Goal: Task Accomplishment & Management: Use online tool/utility

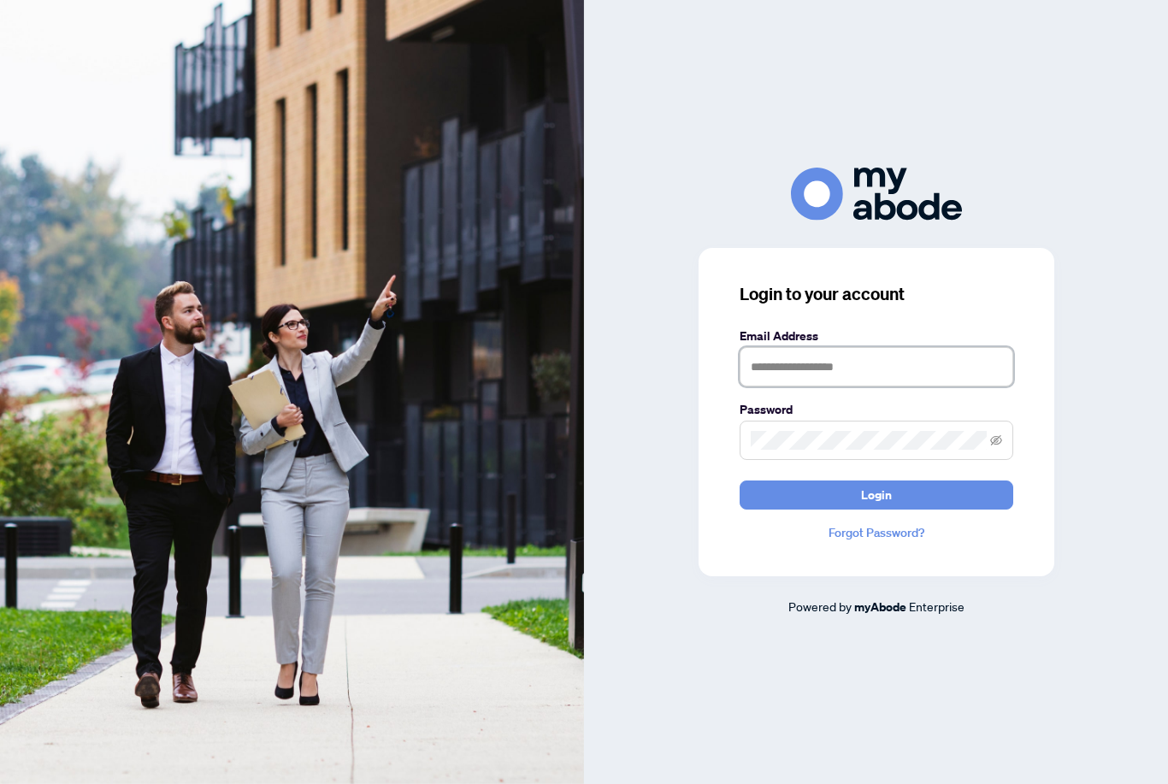
click at [759, 386] on input "text" at bounding box center [877, 366] width 274 height 39
type input "**********"
click at [875, 510] on button "Login" at bounding box center [877, 494] width 274 height 29
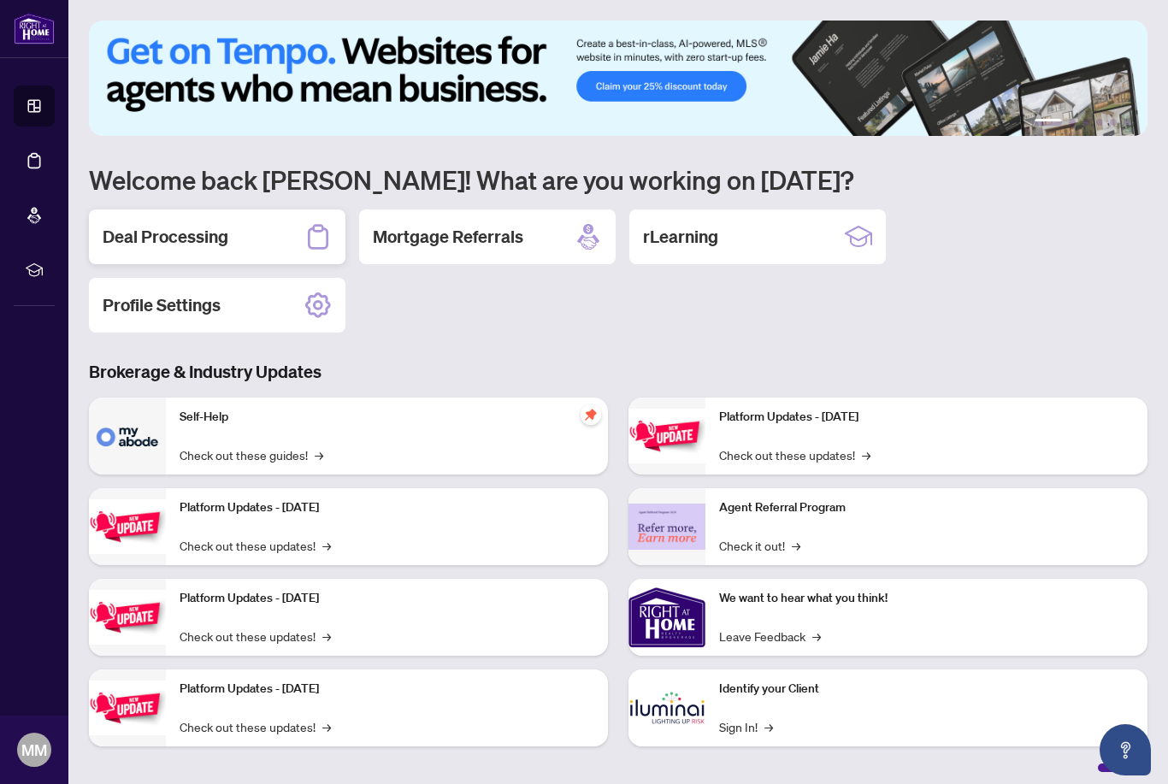
click at [234, 239] on div "Deal Processing" at bounding box center [217, 236] width 256 height 55
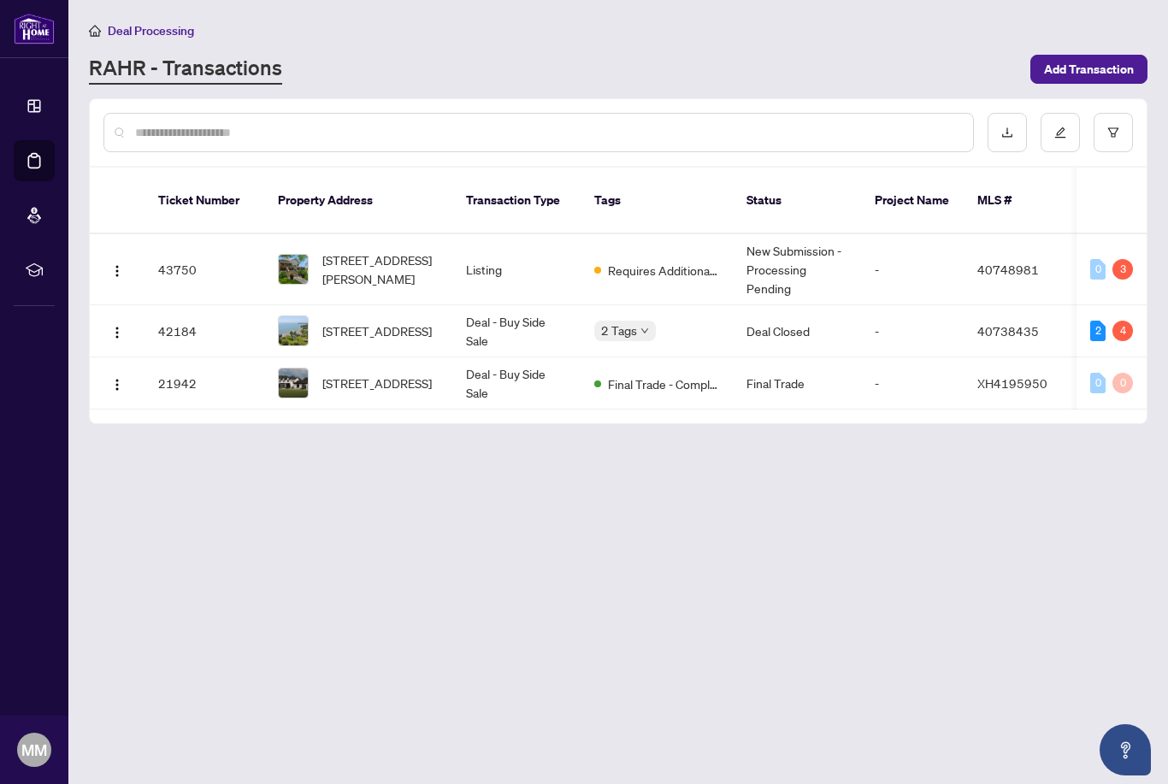
click at [469, 248] on td "Listing" at bounding box center [516, 269] width 128 height 71
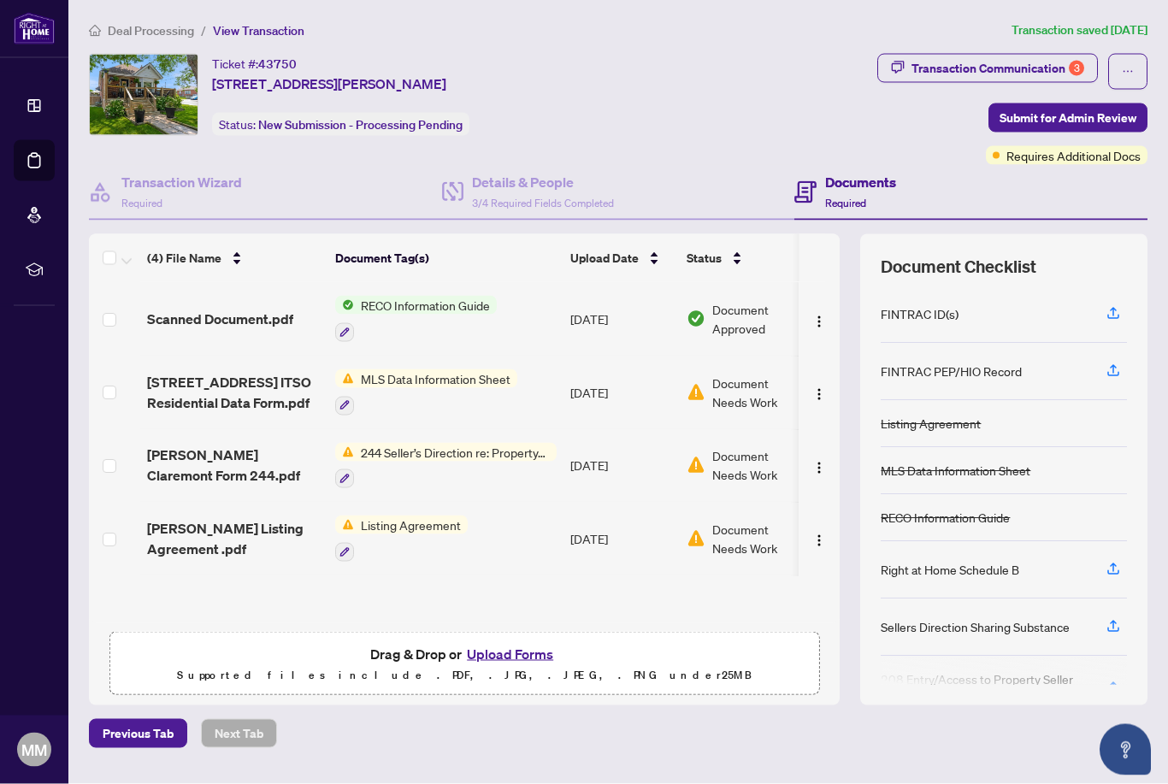
scroll to position [50, 0]
click at [729, 374] on span "Document Needs Work" at bounding box center [756, 393] width 89 height 38
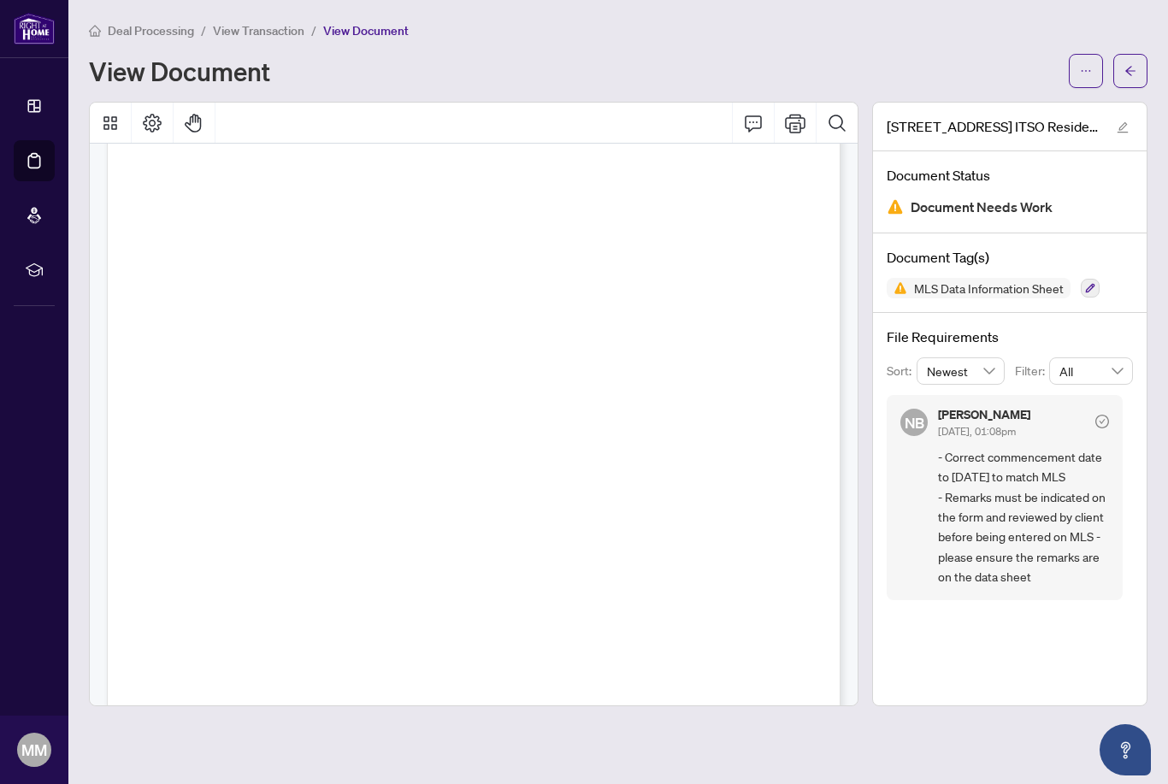
scroll to position [44, 0]
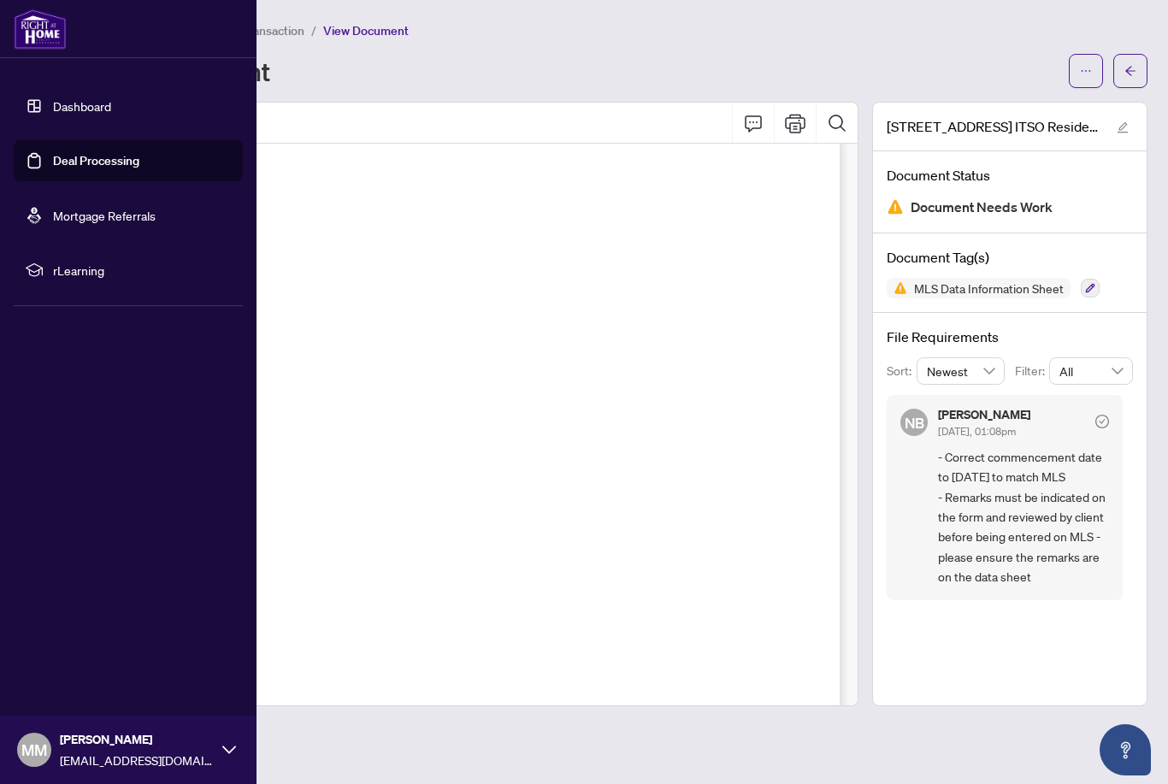
click at [40, 492] on div "Dashboard Deal Processing Mortgage Referrals rLearning MM Mark Mundell markcmun…" at bounding box center [128, 392] width 256 height 784
click at [318, 38] on div "Deal Processing / View Transaction / View Document View Document 97 Bell Avenue…" at bounding box center [618, 364] width 1058 height 686
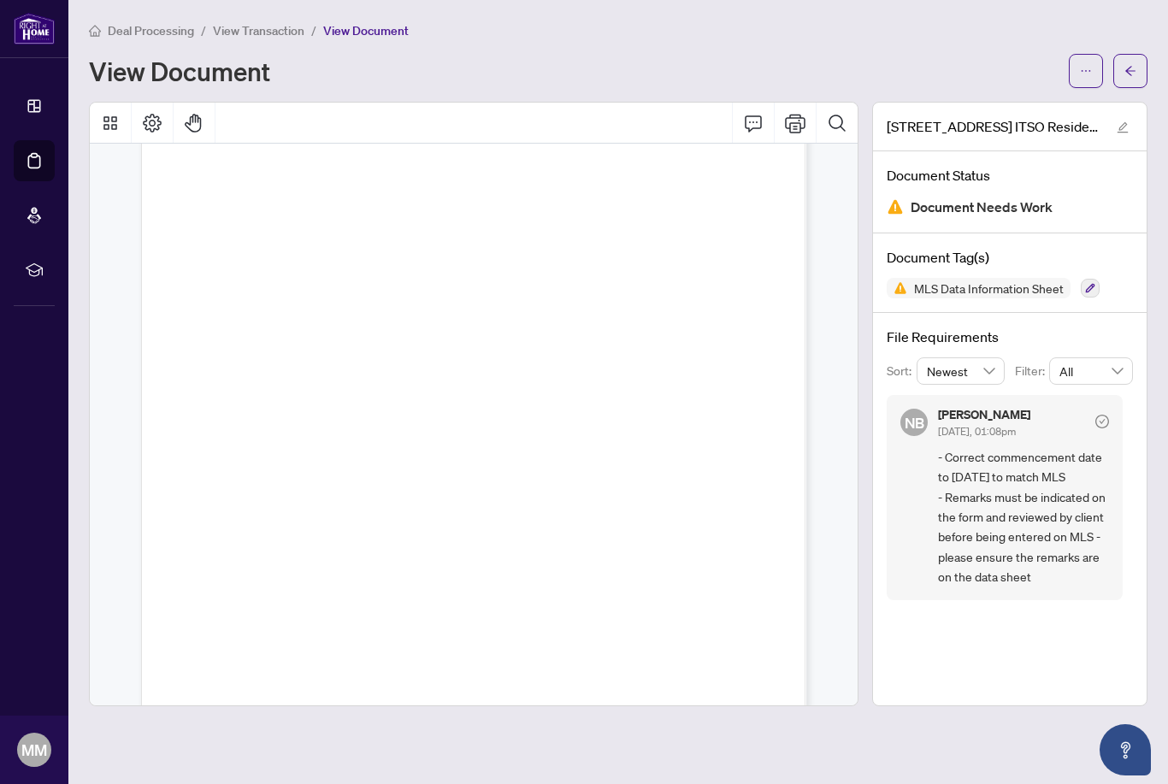
scroll to position [1081, 0]
